Goal: Check status: Check status

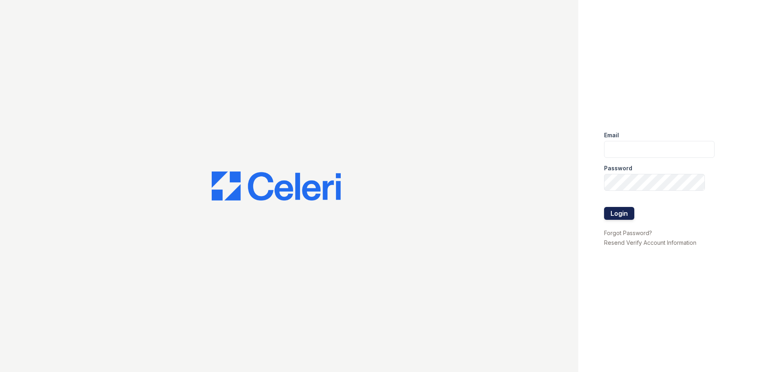
type input "ArriveMinnetonka@trinity-PM.com"
click at [622, 214] on button "Login" at bounding box center [619, 213] width 30 height 13
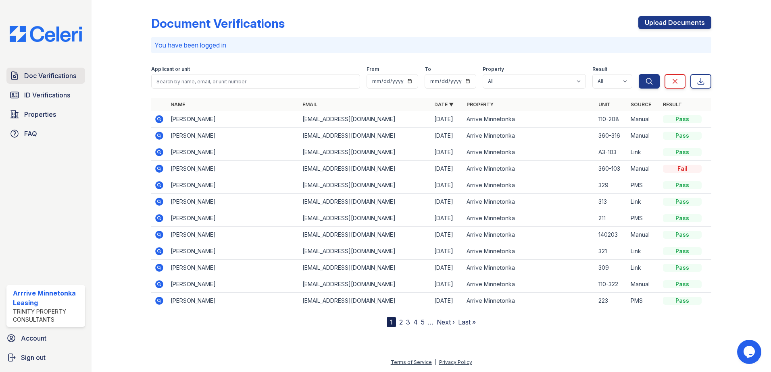
click at [42, 78] on span "Doc Verifications" at bounding box center [50, 76] width 52 height 10
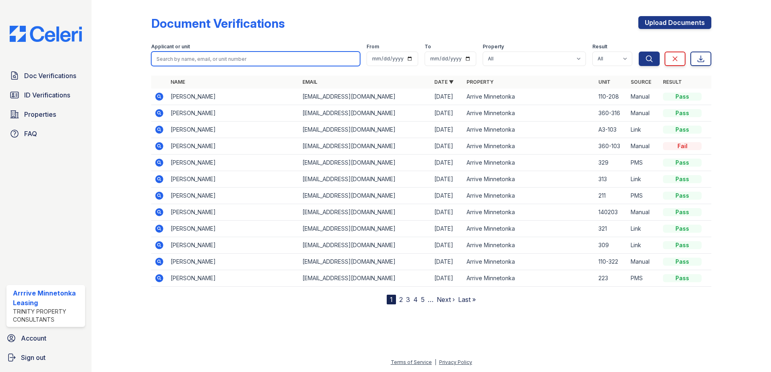
click at [186, 62] on input "search" at bounding box center [255, 59] width 209 height 15
type input "[PERSON_NAME]"
click at [638, 52] on button "Search" at bounding box center [648, 59] width 21 height 15
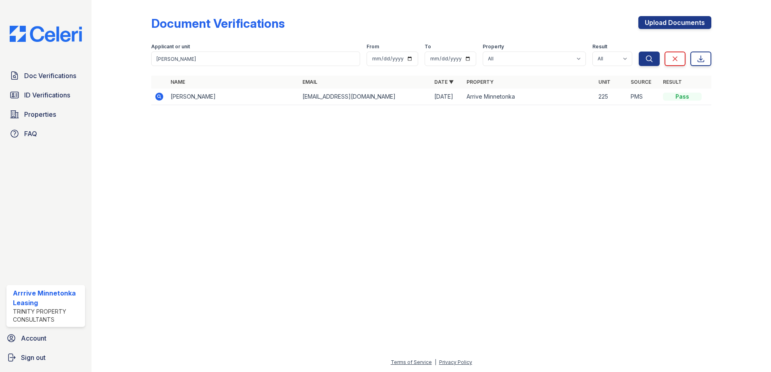
click at [161, 98] on icon at bounding box center [159, 97] width 8 height 8
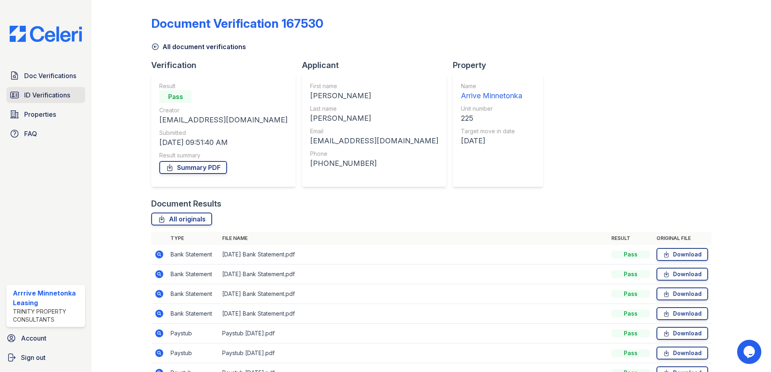
click at [40, 88] on link "ID Verifications" at bounding box center [45, 95] width 79 height 16
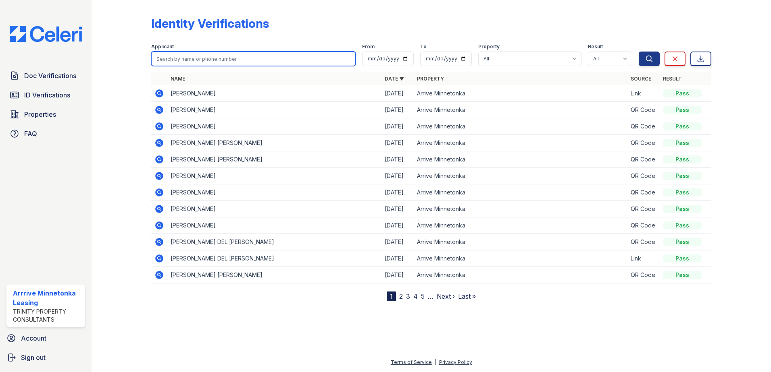
click at [202, 62] on input "search" at bounding box center [253, 59] width 204 height 15
type input "[PERSON_NAME]"
click at [638, 52] on button "Search" at bounding box center [648, 59] width 21 height 15
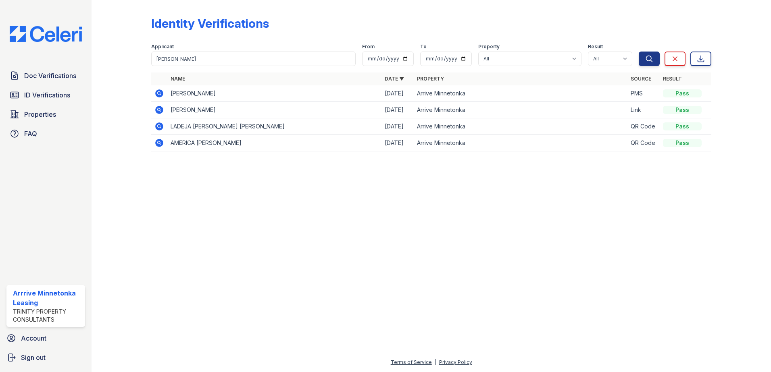
click at [161, 95] on icon at bounding box center [159, 93] width 8 height 8
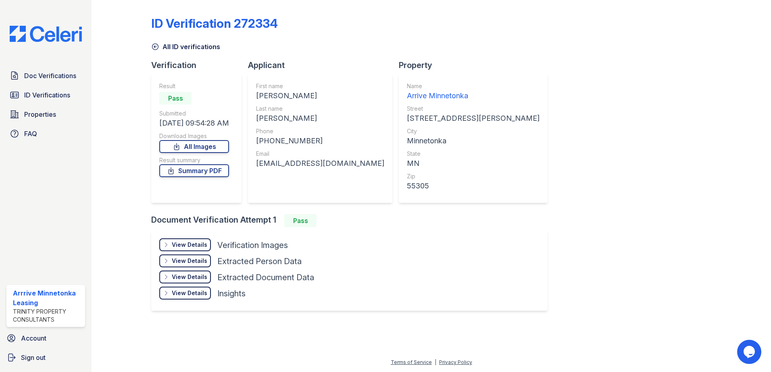
click at [192, 246] on div "View Details" at bounding box center [189, 245] width 35 height 8
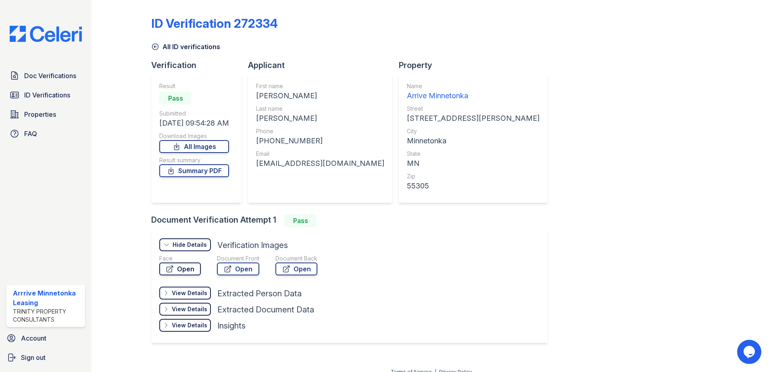
click at [186, 270] on link "Open" at bounding box center [180, 269] width 42 height 13
click at [239, 269] on link "Open" at bounding box center [238, 269] width 42 height 13
click at [46, 75] on span "Doc Verifications" at bounding box center [50, 76] width 52 height 10
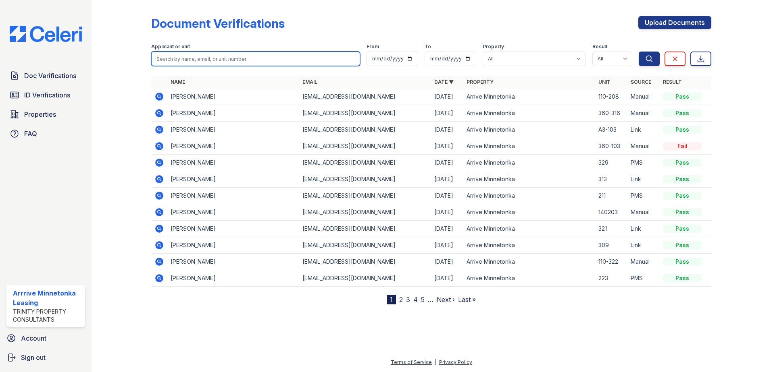
click at [210, 62] on input "search" at bounding box center [255, 59] width 209 height 15
type input "erica"
click at [638, 52] on button "Search" at bounding box center [648, 59] width 21 height 15
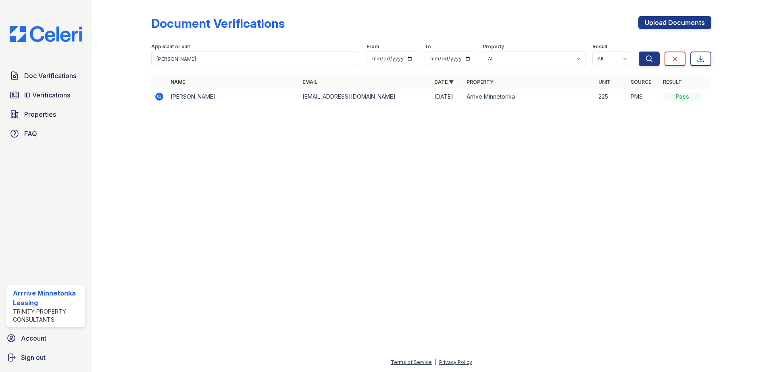
click at [177, 146] on div at bounding box center [430, 242] width 653 height 232
click at [162, 98] on icon at bounding box center [159, 97] width 8 height 8
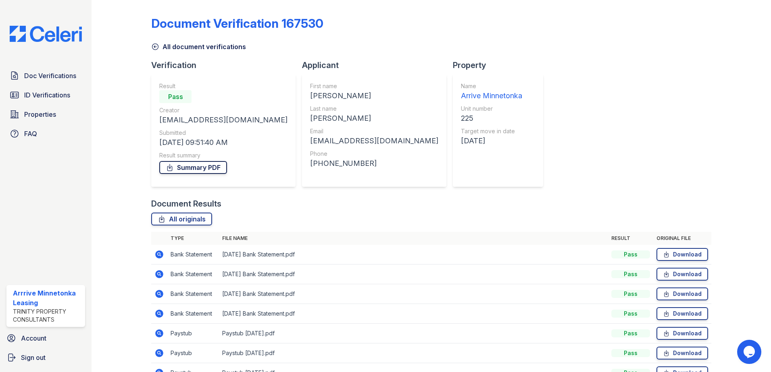
click at [194, 171] on link "Summary PDF" at bounding box center [193, 167] width 68 height 13
drag, startPoint x: 143, startPoint y: 127, endPoint x: 84, endPoint y: 19, distance: 122.7
click at [142, 126] on div at bounding box center [127, 207] width 47 height 408
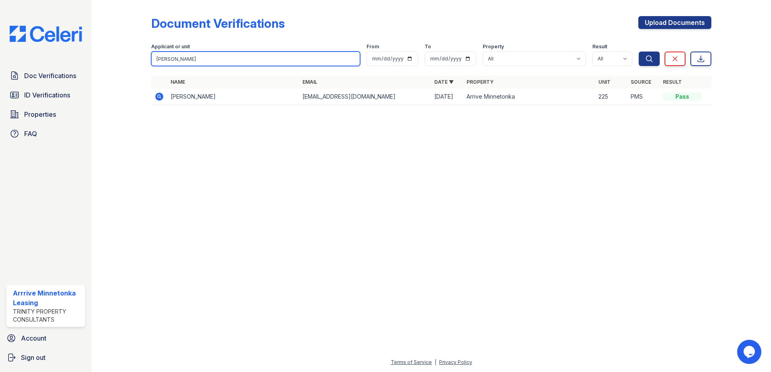
drag, startPoint x: 147, startPoint y: 56, endPoint x: -61, endPoint y: 60, distance: 208.0
click at [0, 60] on html "Doc Verifications ID Verifications Properties FAQ Arrrive Minnetonka Leasing Tr…" at bounding box center [385, 186] width 771 height 372
type input "[PERSON_NAME]"
click at [638, 52] on button "Search" at bounding box center [648, 59] width 21 height 15
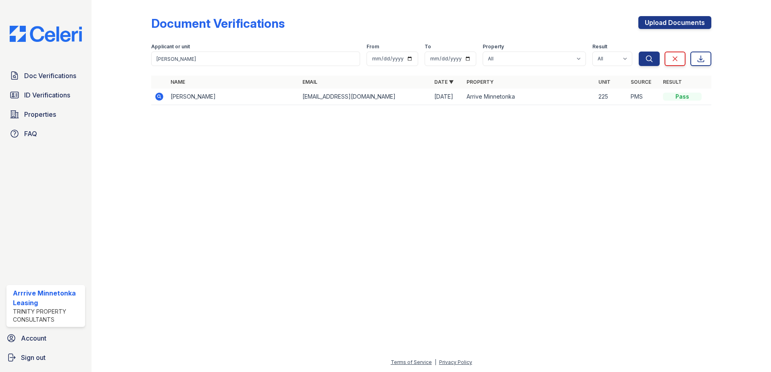
click at [160, 98] on icon at bounding box center [159, 97] width 8 height 8
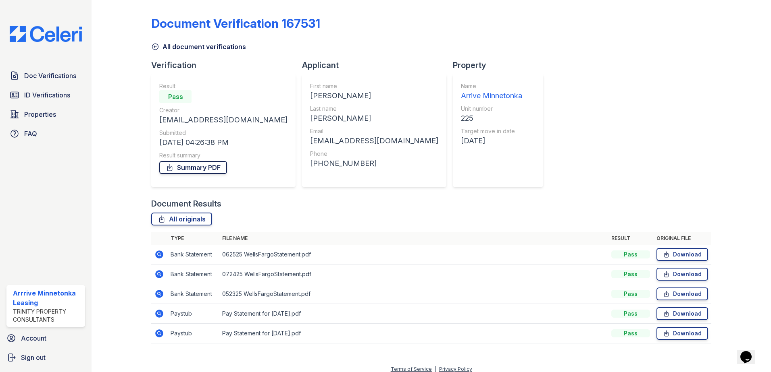
click at [186, 170] on link "Summary PDF" at bounding box center [193, 167] width 68 height 13
click at [103, 147] on div "Document Verification 167531 All document verifications Verification Result Pas…" at bounding box center [430, 186] width 679 height 372
click at [51, 100] on span "ID Verifications" at bounding box center [47, 95] width 46 height 10
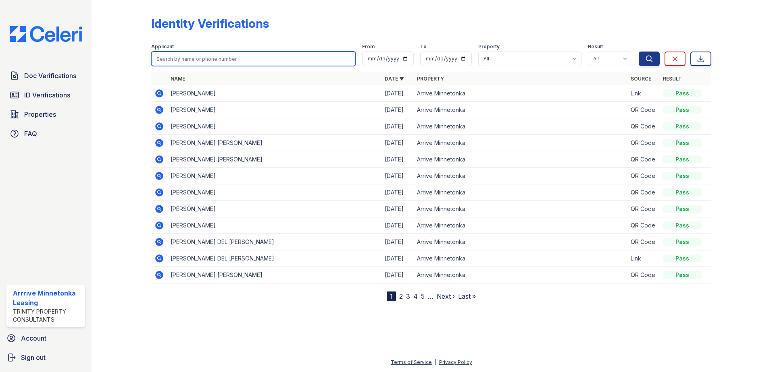
click at [231, 56] on input "search" at bounding box center [253, 59] width 204 height 15
type input "erica"
click at [638, 52] on button "Search" at bounding box center [648, 59] width 21 height 15
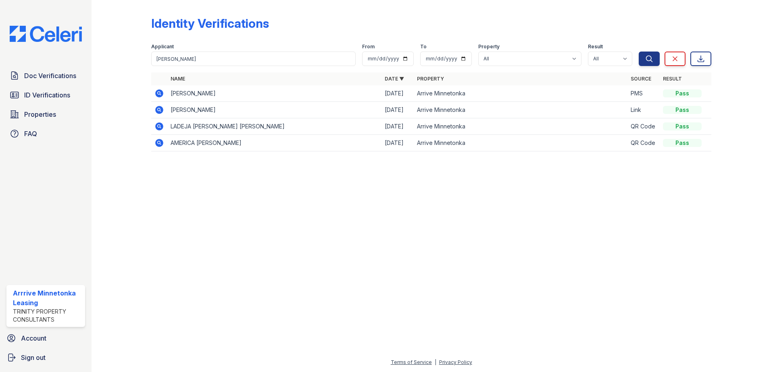
click at [159, 93] on icon at bounding box center [159, 93] width 2 height 2
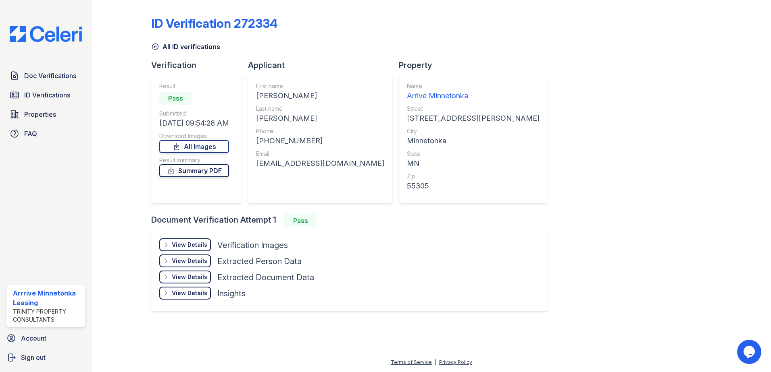
click at [211, 177] on link "Summary PDF" at bounding box center [194, 170] width 70 height 13
click at [118, 129] on div at bounding box center [127, 162] width 47 height 319
click at [52, 99] on span "ID Verifications" at bounding box center [47, 95] width 46 height 10
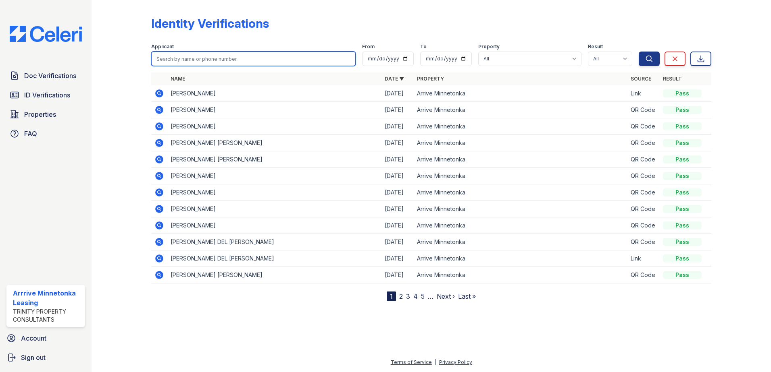
click at [194, 55] on input "search" at bounding box center [253, 59] width 204 height 15
type input "kyle"
click at [638, 52] on button "Search" at bounding box center [648, 59] width 21 height 15
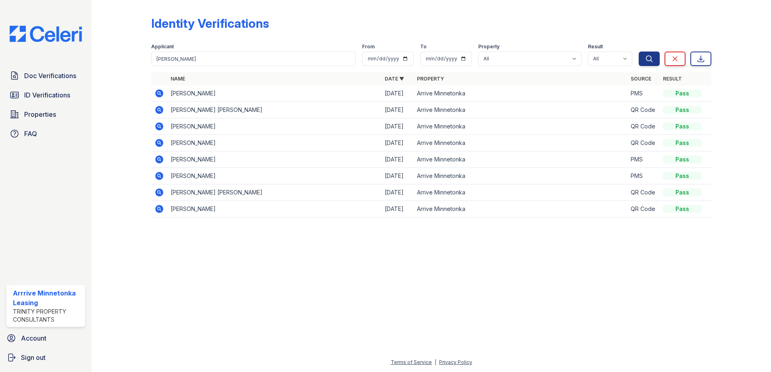
click at [157, 90] on icon at bounding box center [159, 94] width 10 height 10
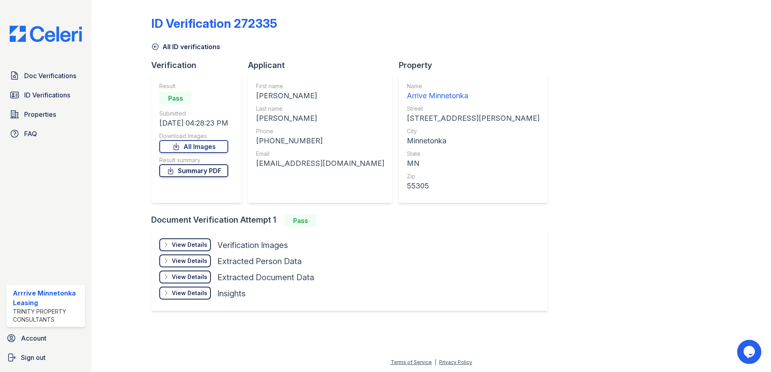
click at [197, 175] on link "Summary PDF" at bounding box center [193, 170] width 69 height 13
